Goal: Answer question/provide support: Share knowledge or assist other users

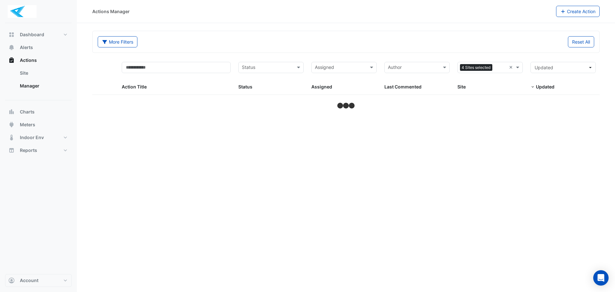
select select "***"
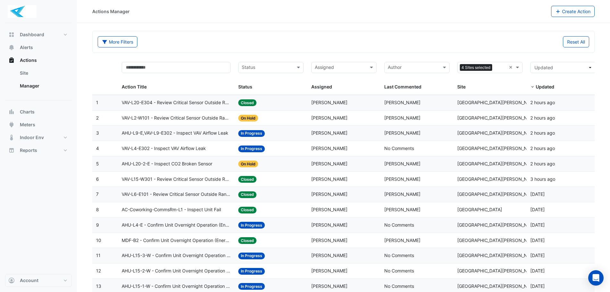
click at [277, 104] on div "Status: Closed" at bounding box center [270, 102] width 65 height 7
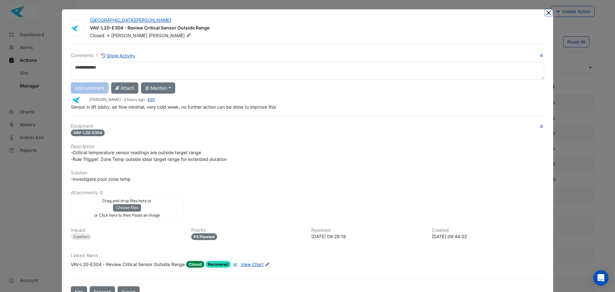
click at [546, 14] on button "Close" at bounding box center [548, 12] width 7 height 7
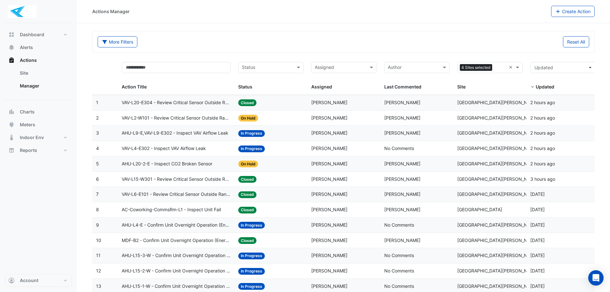
click at [287, 179] on div "Status: Closed" at bounding box center [270, 179] width 65 height 7
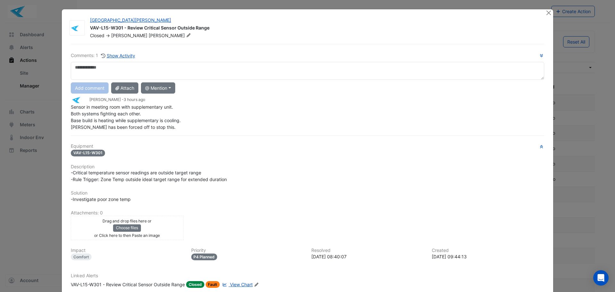
click at [171, 78] on textarea at bounding box center [308, 71] width 474 height 18
click at [104, 67] on textarea at bounding box center [308, 71] width 474 height 18
type textarea "**********"
click at [80, 92] on button "Add comment" at bounding box center [90, 87] width 38 height 11
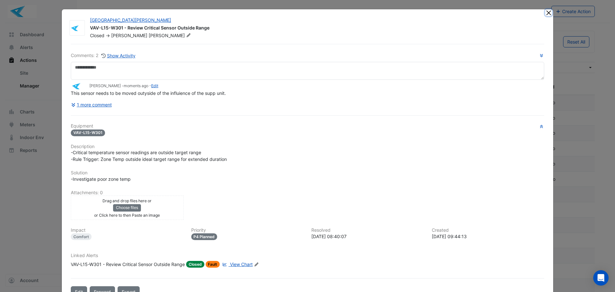
click at [547, 14] on button "Close" at bounding box center [548, 12] width 7 height 7
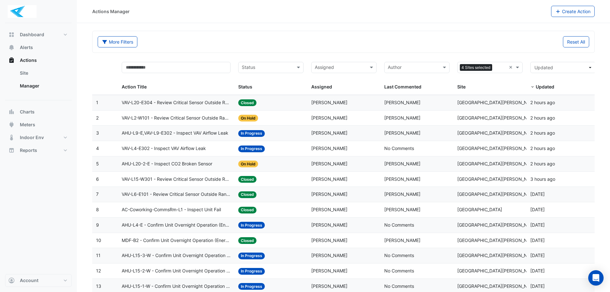
click at [280, 116] on div "Status: On Hold" at bounding box center [270, 117] width 65 height 7
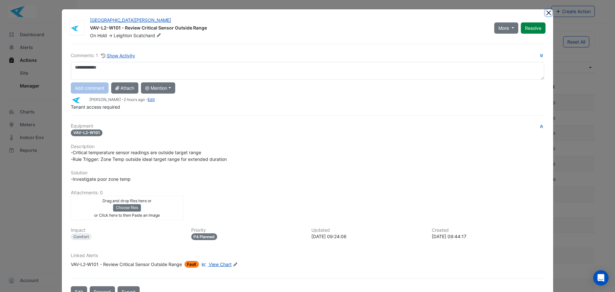
click at [546, 12] on button "Close" at bounding box center [548, 12] width 7 height 7
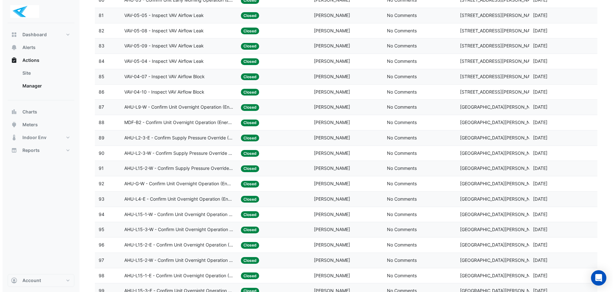
scroll to position [1350, 0]
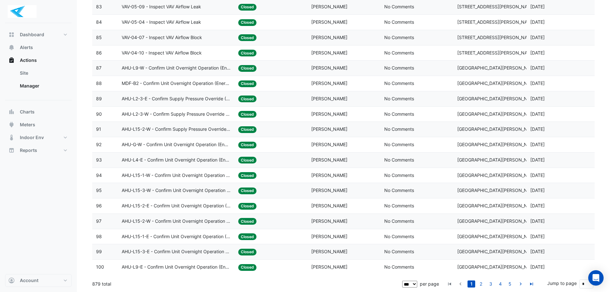
click at [209, 267] on span "AHU-L9-E - Confirm Unit Overnight Operation (Energy Waste)" at bounding box center [176, 266] width 109 height 7
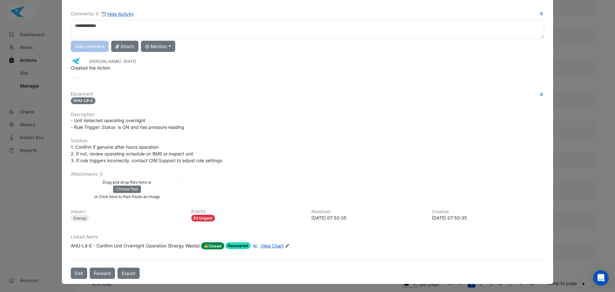
scroll to position [43, 0]
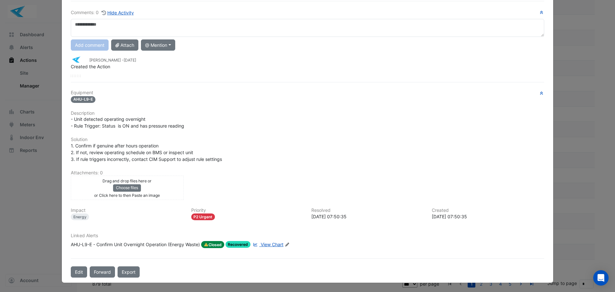
drag, startPoint x: 75, startPoint y: 26, endPoint x: 203, endPoint y: 28, distance: 127.9
click at [202, 29] on textarea at bounding box center [308, 28] width 474 height 18
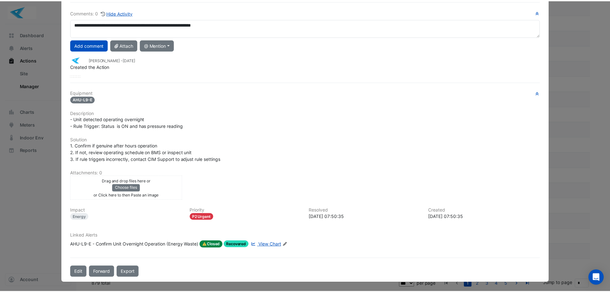
scroll to position [0, 0]
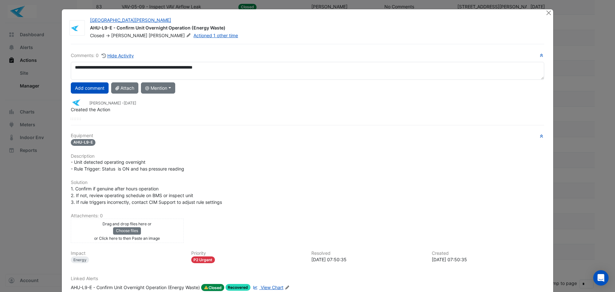
drag, startPoint x: 148, startPoint y: 9, endPoint x: -28, endPoint y: 61, distance: 183.8
type textarea "**********"
click at [87, 90] on button "Add comment" at bounding box center [90, 87] width 38 height 11
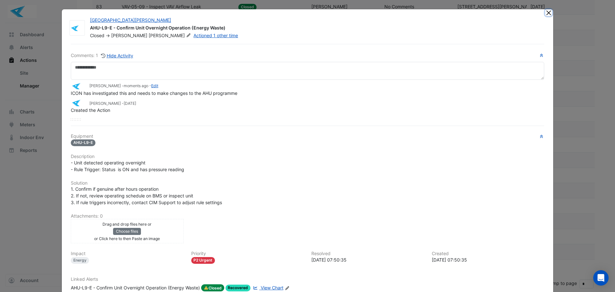
click at [547, 15] on button "Close" at bounding box center [548, 12] width 7 height 7
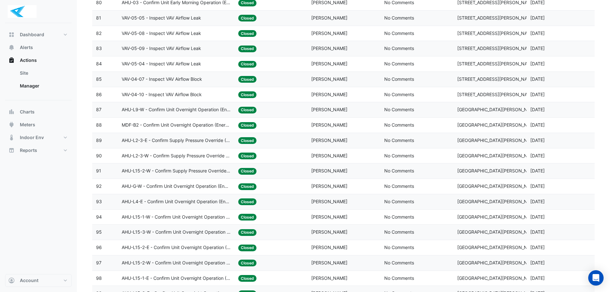
scroll to position [1350, 0]
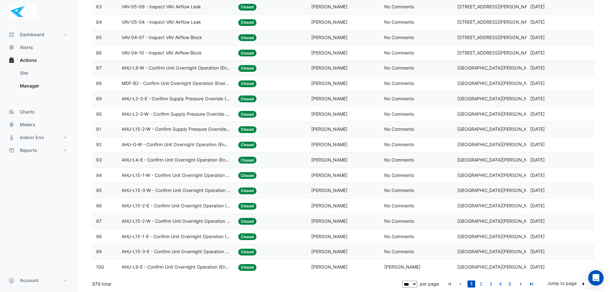
click at [195, 251] on span "AHU-L15-3-E - Confirm Unit Overnight Operation (Energy Waste)" at bounding box center [176, 251] width 109 height 7
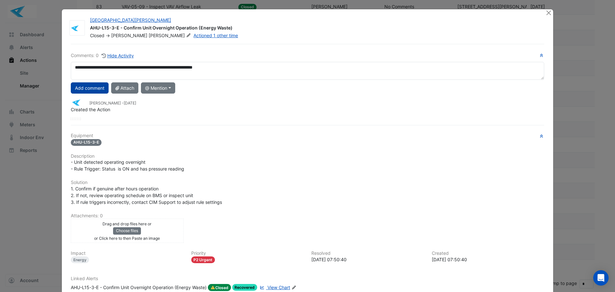
type textarea "**********"
click at [87, 86] on button "Add comment" at bounding box center [90, 87] width 38 height 11
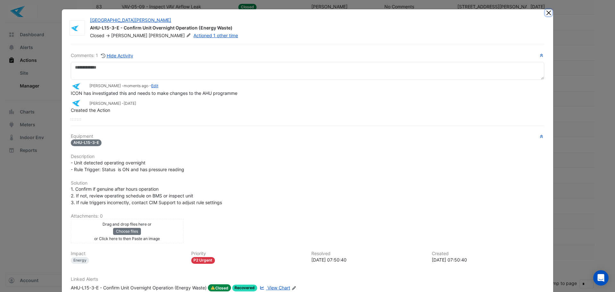
click at [546, 14] on button "Close" at bounding box center [548, 12] width 7 height 7
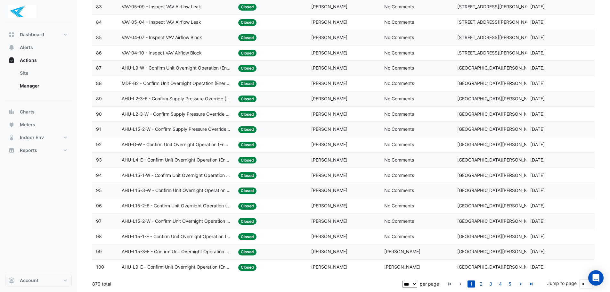
click at [146, 236] on span "AHU-L15-1-E - Confirm Unit Overnight Operation (Energy Waste)" at bounding box center [176, 236] width 109 height 7
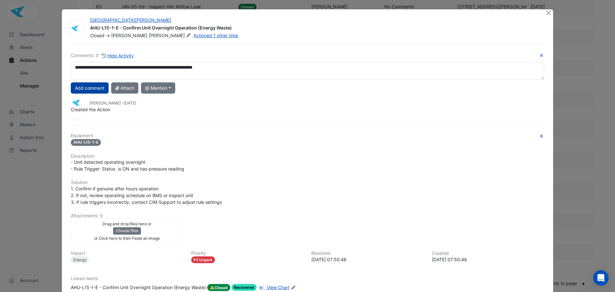
type textarea "**********"
click at [83, 91] on button "Add comment" at bounding box center [90, 87] width 38 height 11
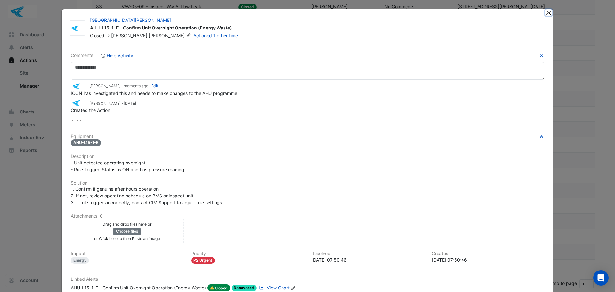
click at [548, 13] on button "Close" at bounding box center [548, 12] width 7 height 7
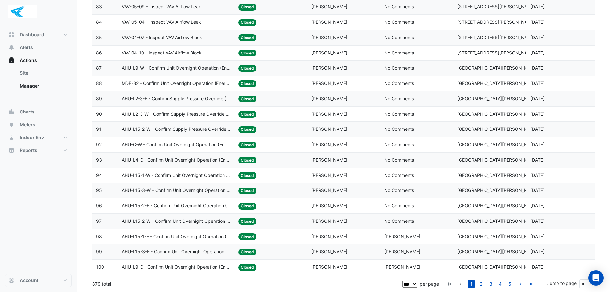
click at [177, 220] on span "AHU-L15-2-W - Confirm Unit Overnight Operation (Energy Waste)" at bounding box center [176, 221] width 109 height 7
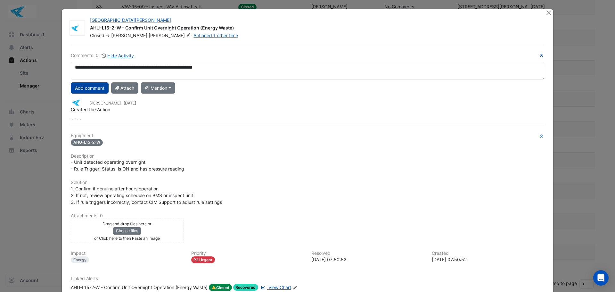
type textarea "**********"
click at [88, 91] on button "Add comment" at bounding box center [90, 87] width 38 height 11
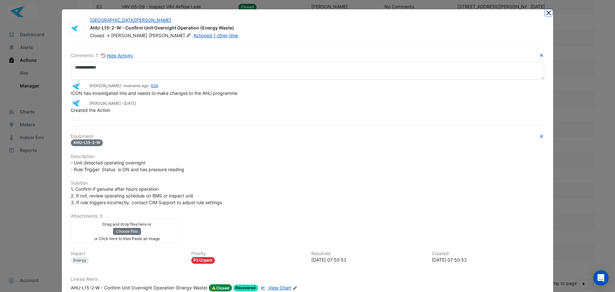
click at [545, 13] on button "Close" at bounding box center [548, 12] width 7 height 7
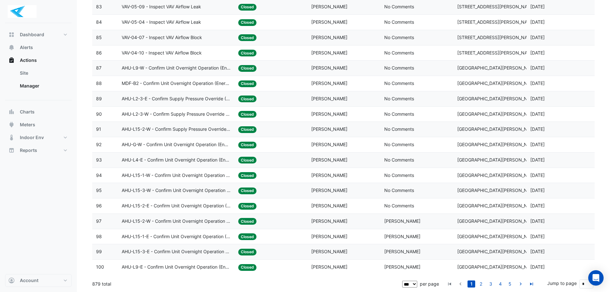
click at [174, 208] on span "AHU-L15-2-E - Confirm Unit Overnight Operation (Energy Waste)" at bounding box center [176, 205] width 109 height 7
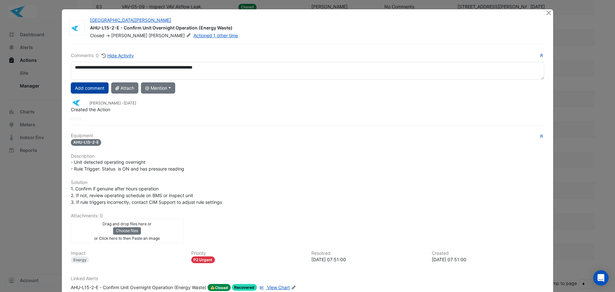
type textarea "**********"
click at [93, 90] on button "Add comment" at bounding box center [90, 87] width 38 height 11
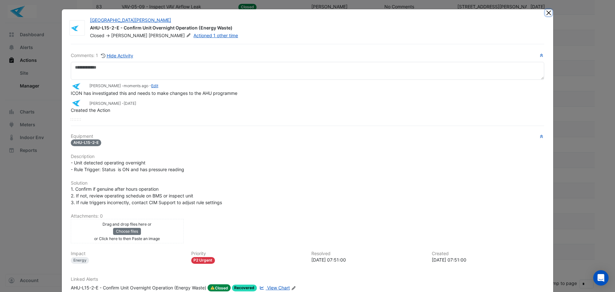
click at [545, 13] on button "Close" at bounding box center [548, 12] width 7 height 7
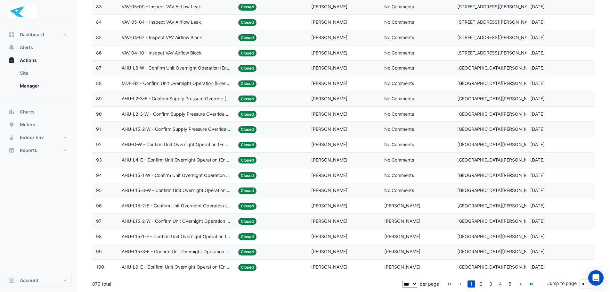
click at [481, 283] on link "2" at bounding box center [481, 283] width 8 height 7
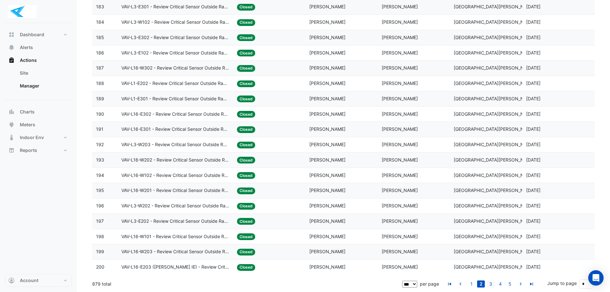
click at [491, 285] on link "3" at bounding box center [491, 283] width 8 height 7
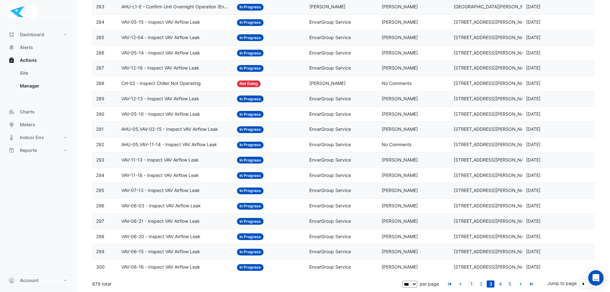
click at [474, 284] on link "1" at bounding box center [472, 283] width 8 height 7
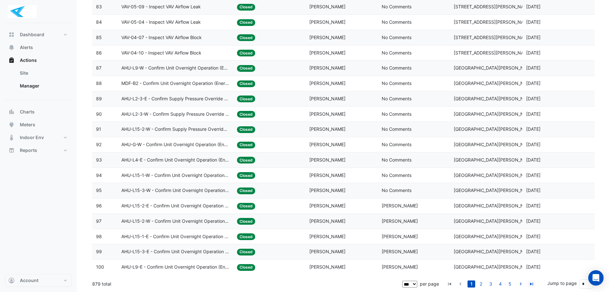
click at [533, 285] on icon "go to last page" at bounding box center [532, 284] width 8 height 7
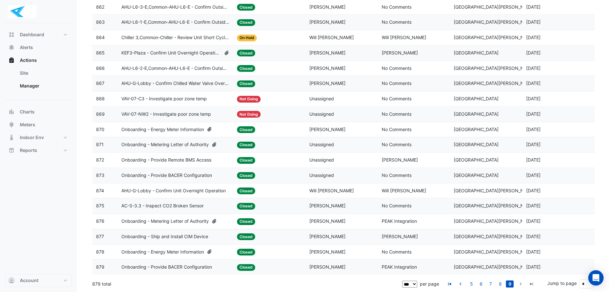
scroll to position [1029, 0]
click at [450, 285] on icon "go to first page" at bounding box center [450, 284] width 8 height 7
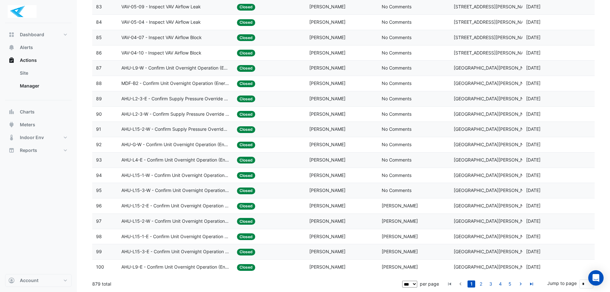
click at [474, 285] on link "1" at bounding box center [472, 283] width 8 height 7
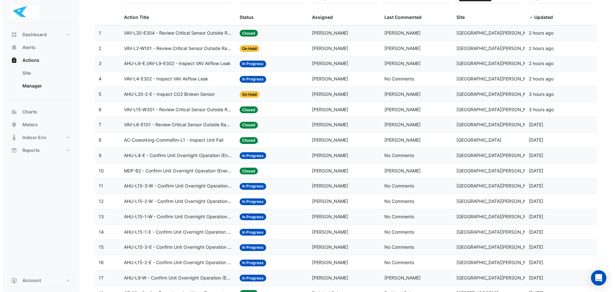
scroll to position [0, 0]
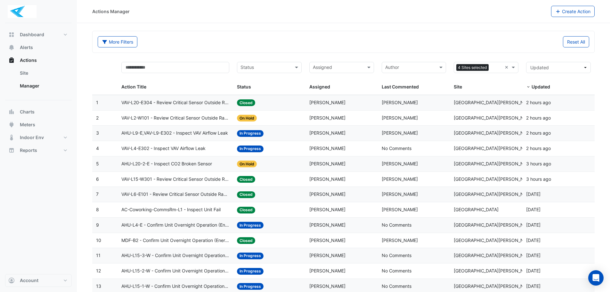
click at [326, 118] on span "[PERSON_NAME]" at bounding box center [328, 117] width 36 height 5
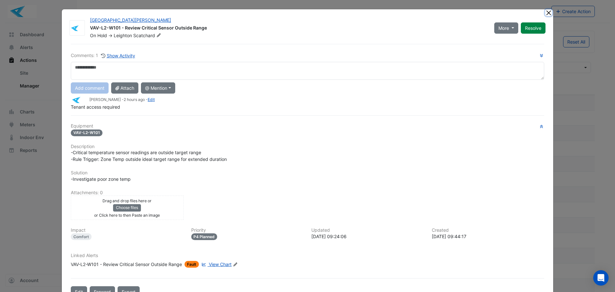
click at [546, 13] on button "Close" at bounding box center [548, 12] width 7 height 7
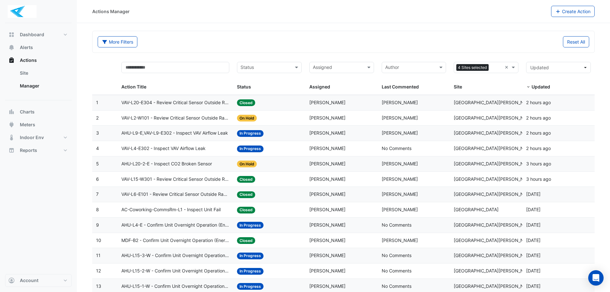
click at [221, 105] on span "VAV-L20-E304 - Review Critical Sensor Outside Range" at bounding box center [175, 102] width 108 height 7
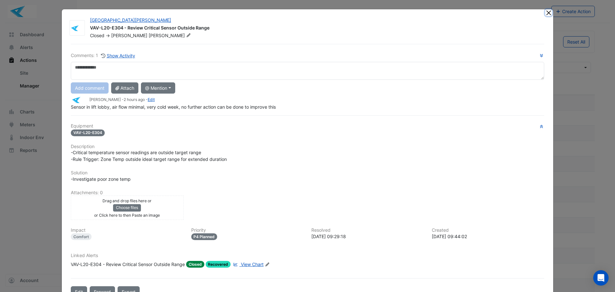
click at [546, 13] on button "Close" at bounding box center [548, 12] width 7 height 7
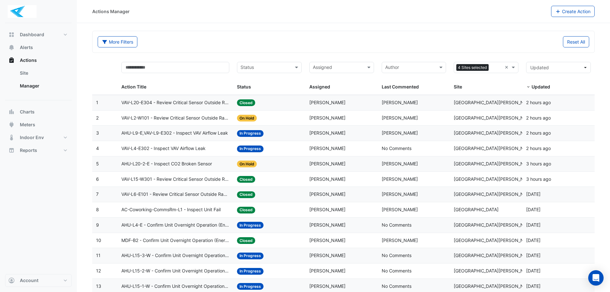
click at [225, 165] on div "AHU-L20-2-E - Inspect CO2 Broken Sensor" at bounding box center [175, 163] width 108 height 7
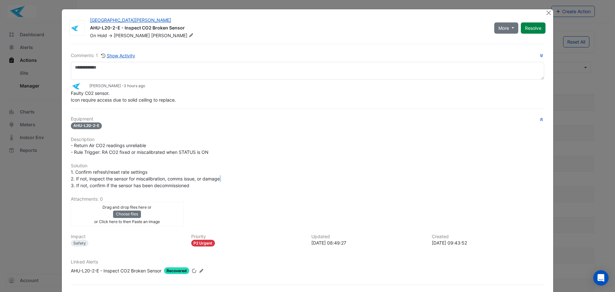
click at [225, 169] on div "1. Confirm refresh/reset rate settings 2. If not, inspect the sensor for miscal…" at bounding box center [308, 179] width 474 height 20
click at [545, 13] on button "Close" at bounding box center [548, 12] width 7 height 7
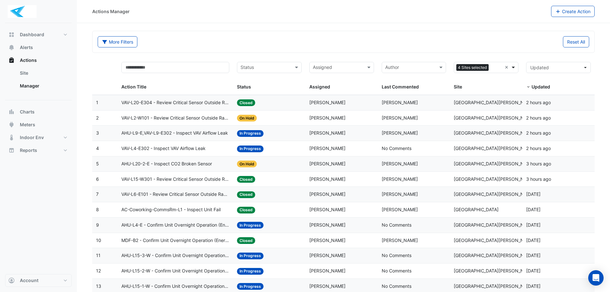
click at [514, 67] on span at bounding box center [514, 67] width 8 height 7
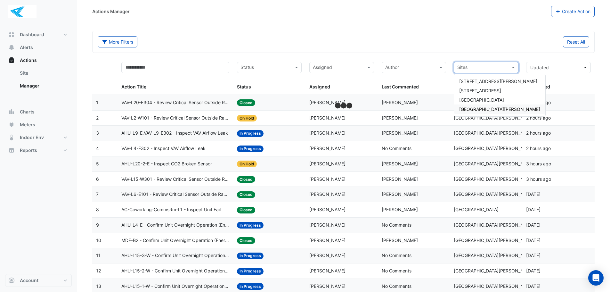
click at [476, 109] on span "[GEOGRAPHIC_DATA][PERSON_NAME]" at bounding box center [499, 108] width 81 height 5
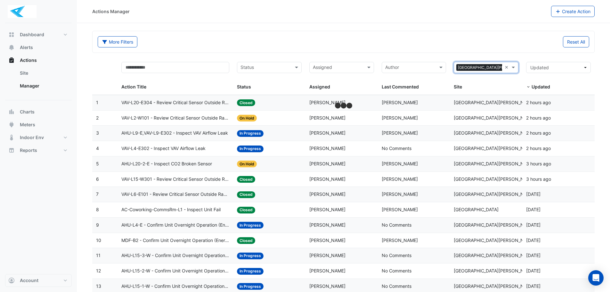
click at [509, 85] on div "Site" at bounding box center [485, 86] width 62 height 7
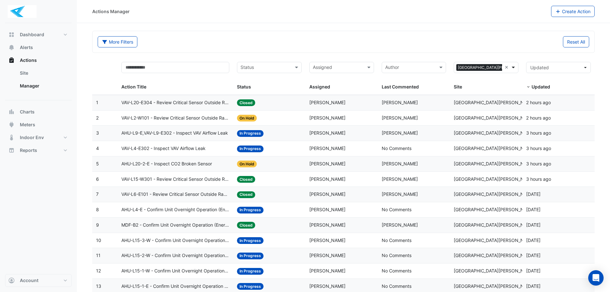
click at [515, 67] on span at bounding box center [514, 67] width 8 height 7
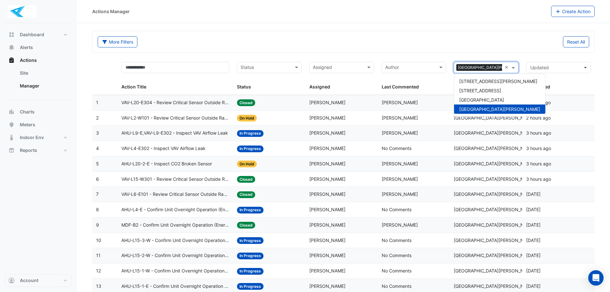
click at [494, 111] on span "[GEOGRAPHIC_DATA][PERSON_NAME]" at bounding box center [499, 108] width 81 height 5
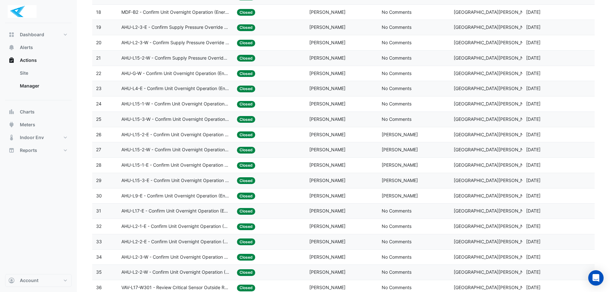
scroll to position [261, 0]
